Goal: Check status: Check status

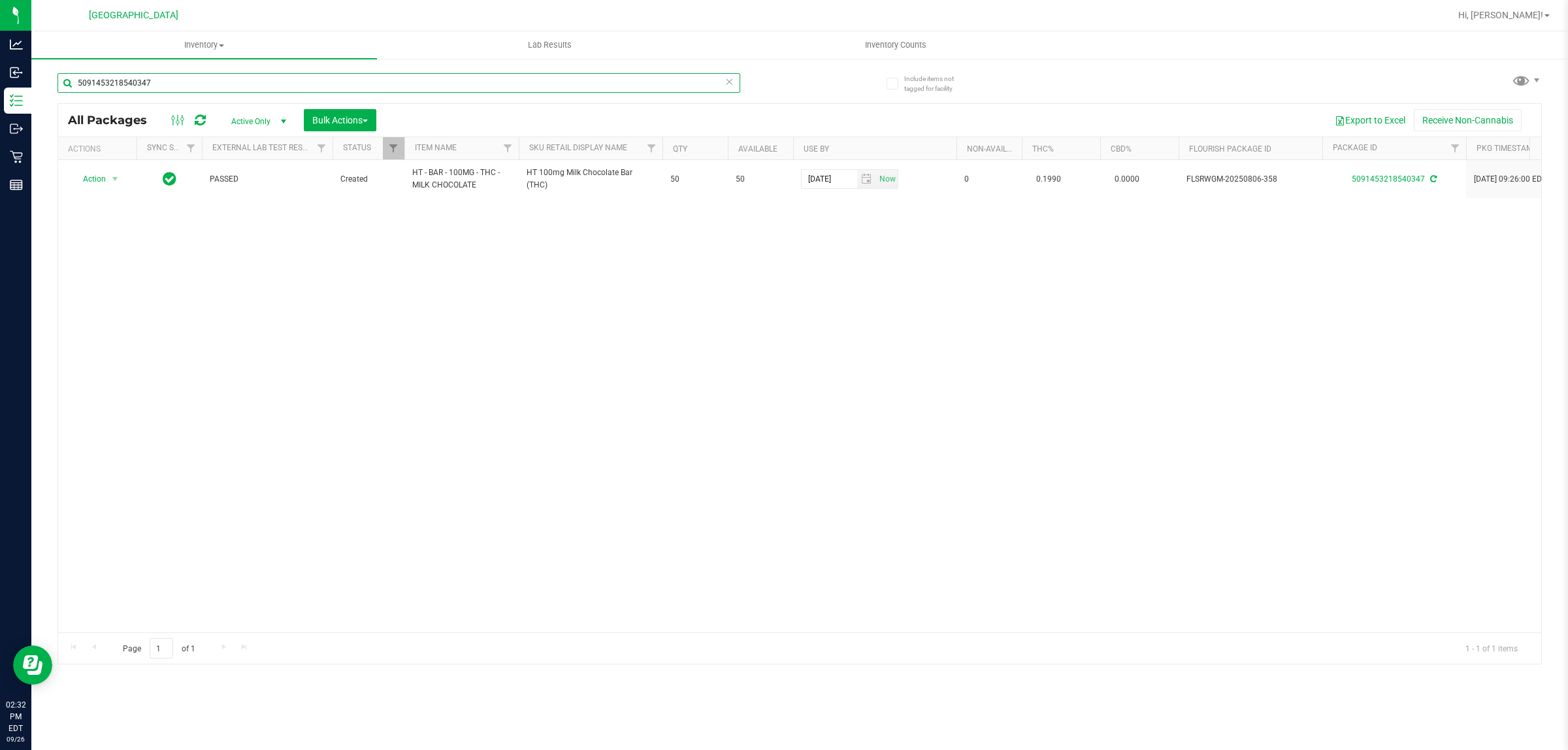
click at [197, 80] on input "5091453218540347" at bounding box center [399, 83] width 682 height 19
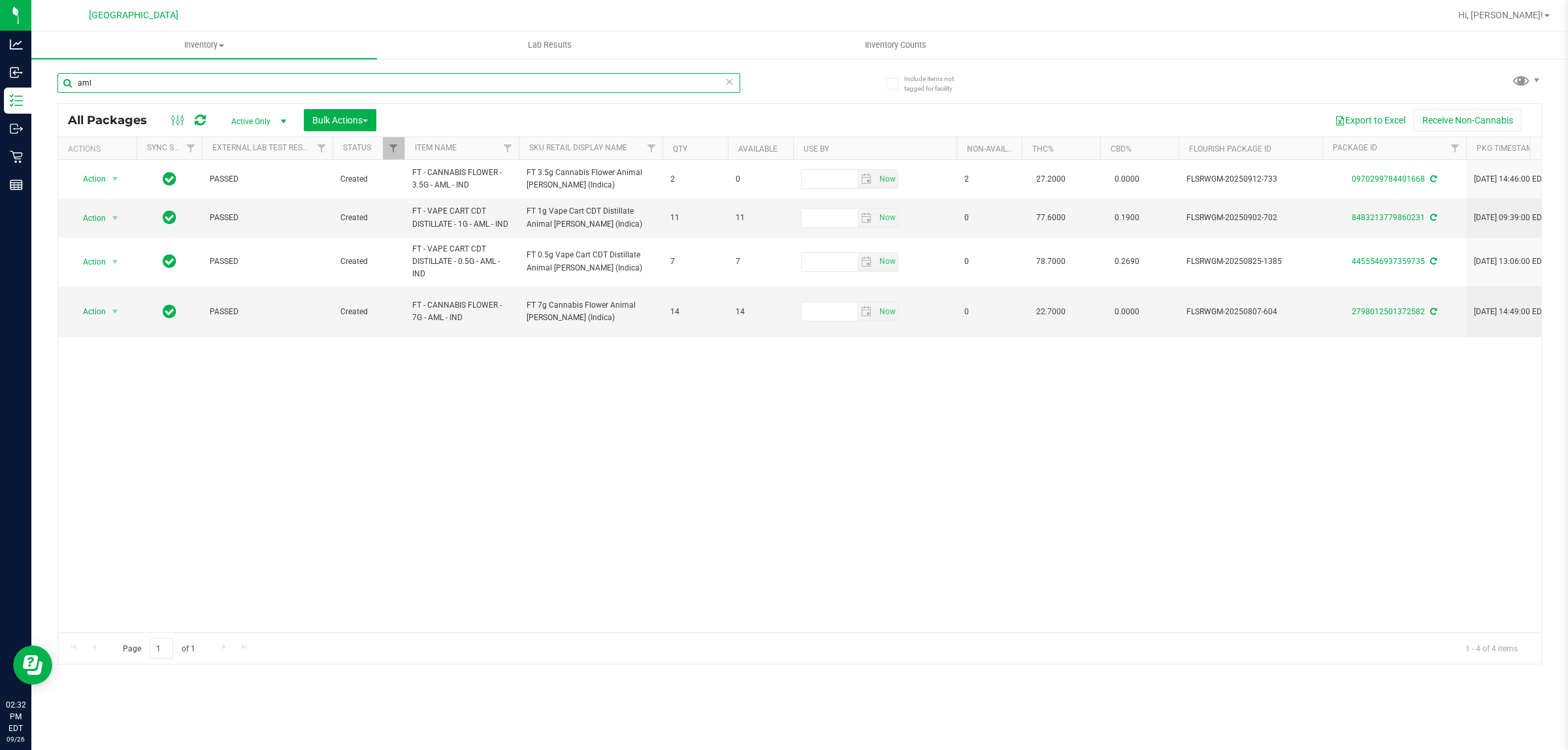
type input "aml"
